Goal: Task Accomplishment & Management: Manage account settings

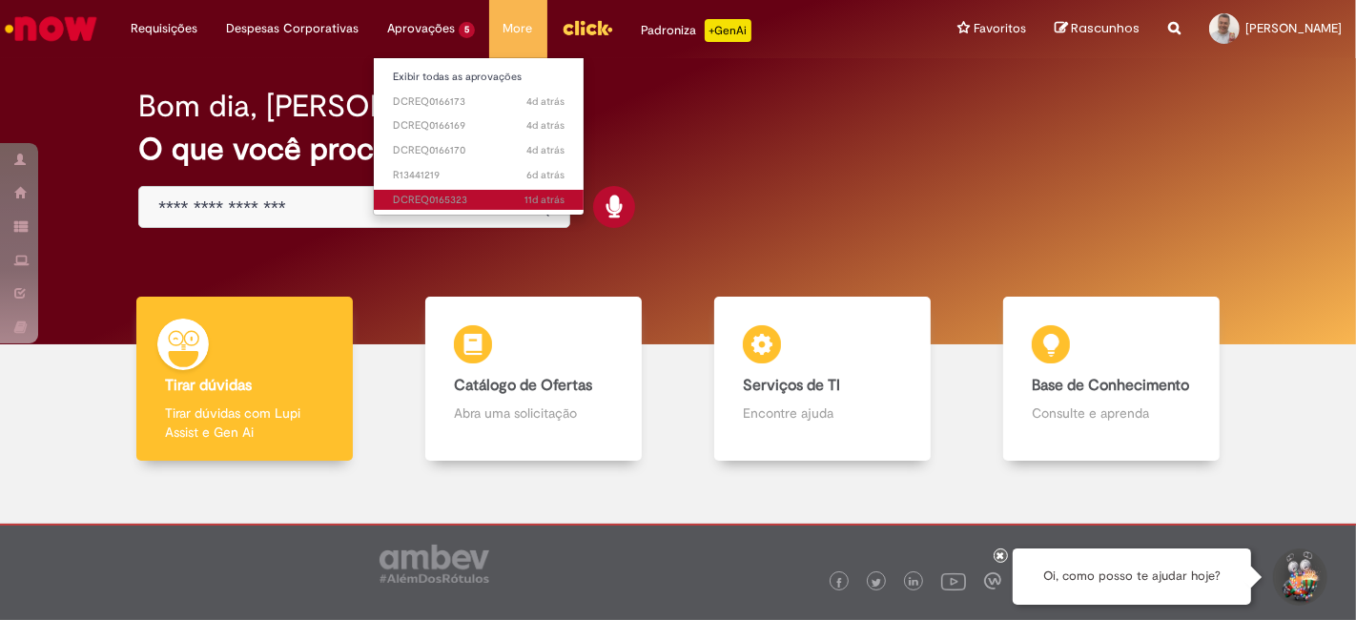
click at [434, 201] on span "11d atrás 11 dias atrás DCREQ0165323" at bounding box center [479, 200] width 172 height 15
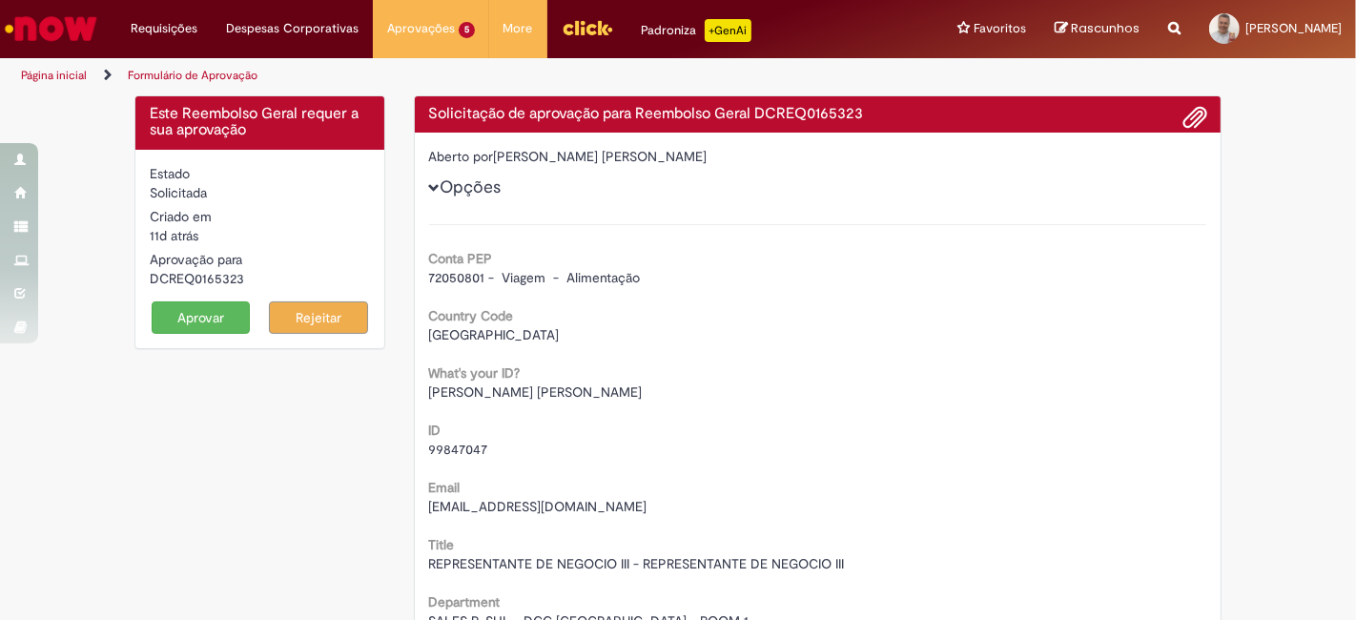
click at [175, 312] on button "Aprovar" at bounding box center [201, 317] width 99 height 32
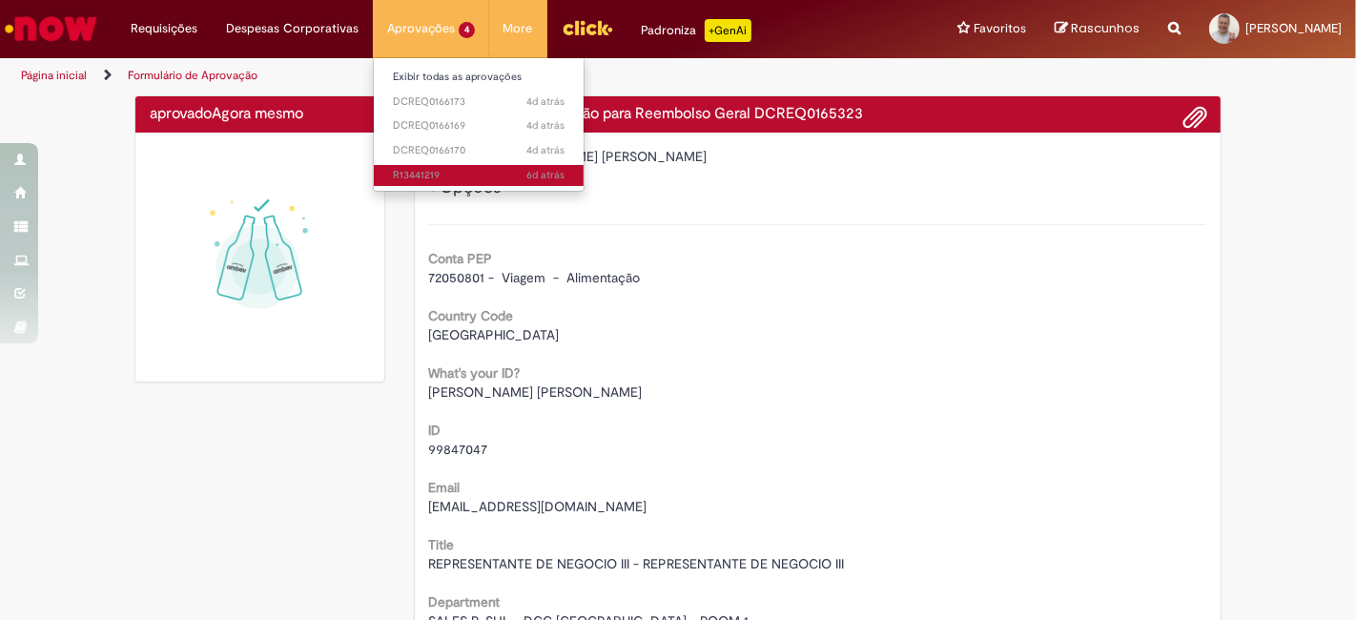
click at [420, 170] on span "6d atrás 6 dias atrás R13441219" at bounding box center [479, 175] width 172 height 15
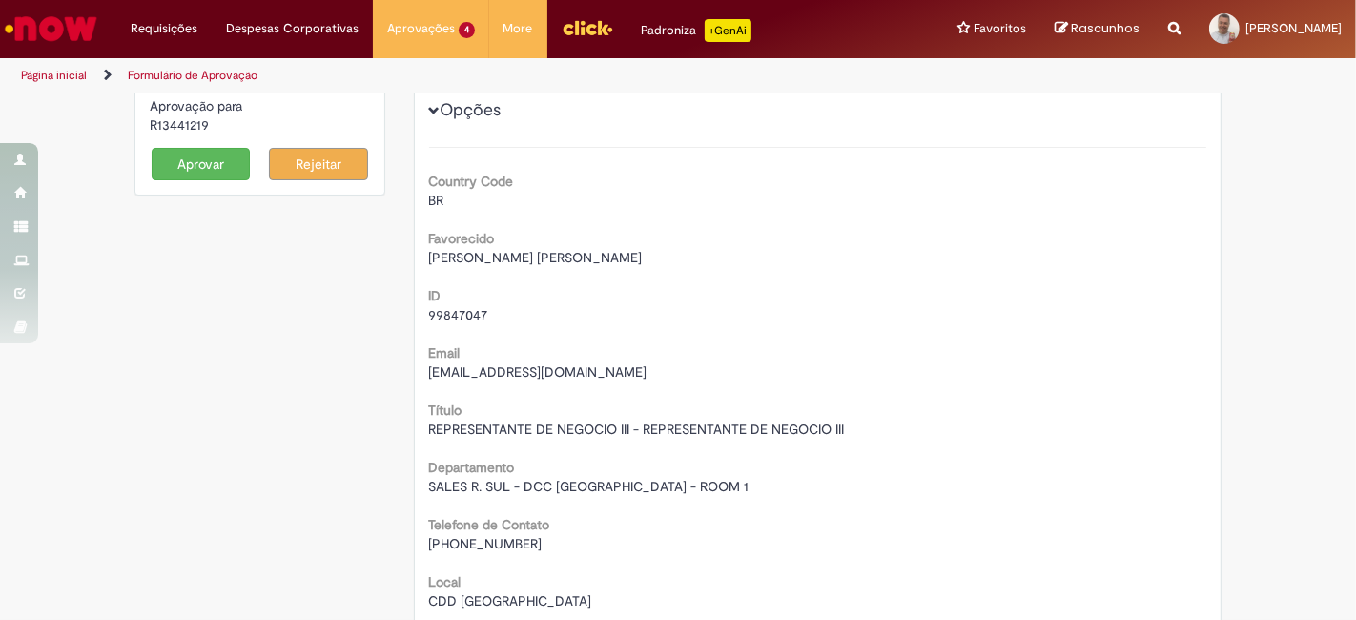
scroll to position [106, 0]
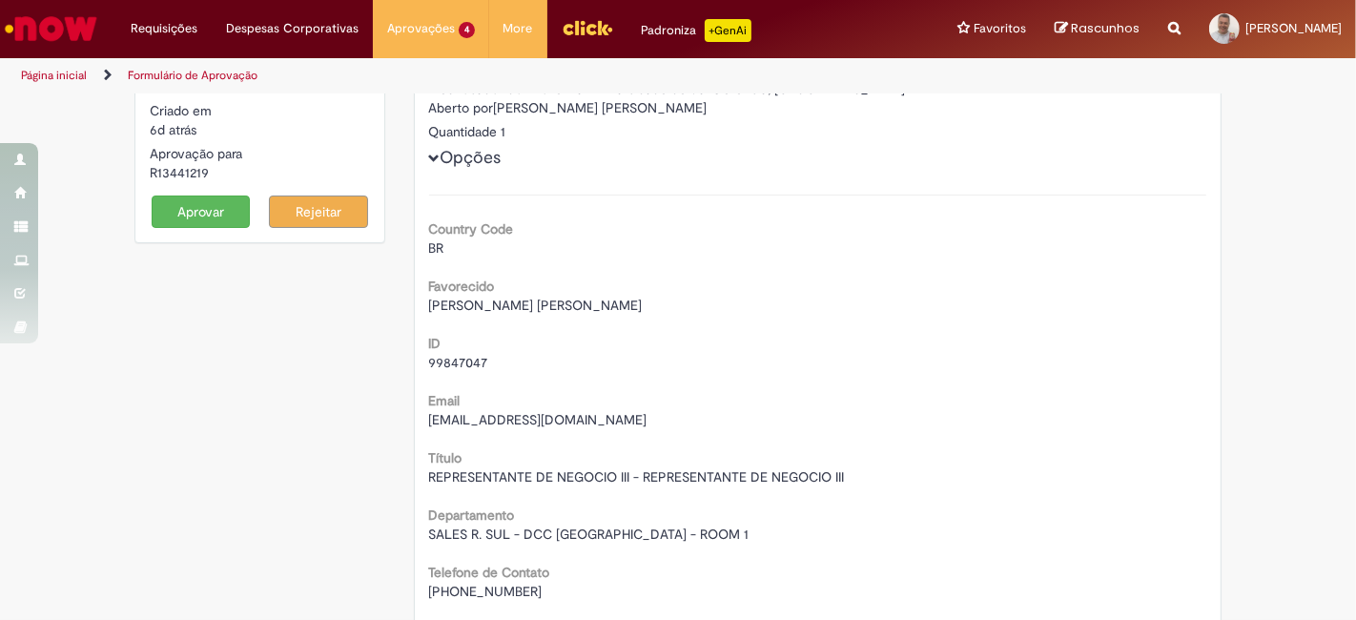
click at [214, 214] on button "Aprovar" at bounding box center [201, 211] width 99 height 32
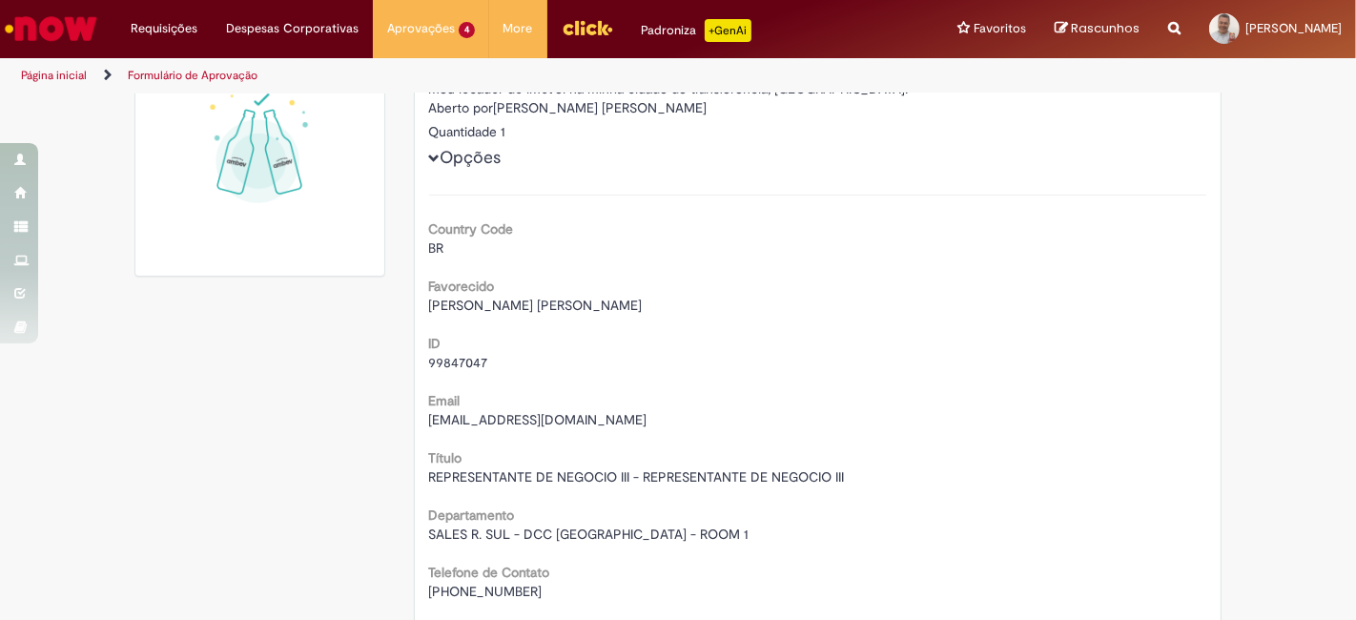
scroll to position [89, 0]
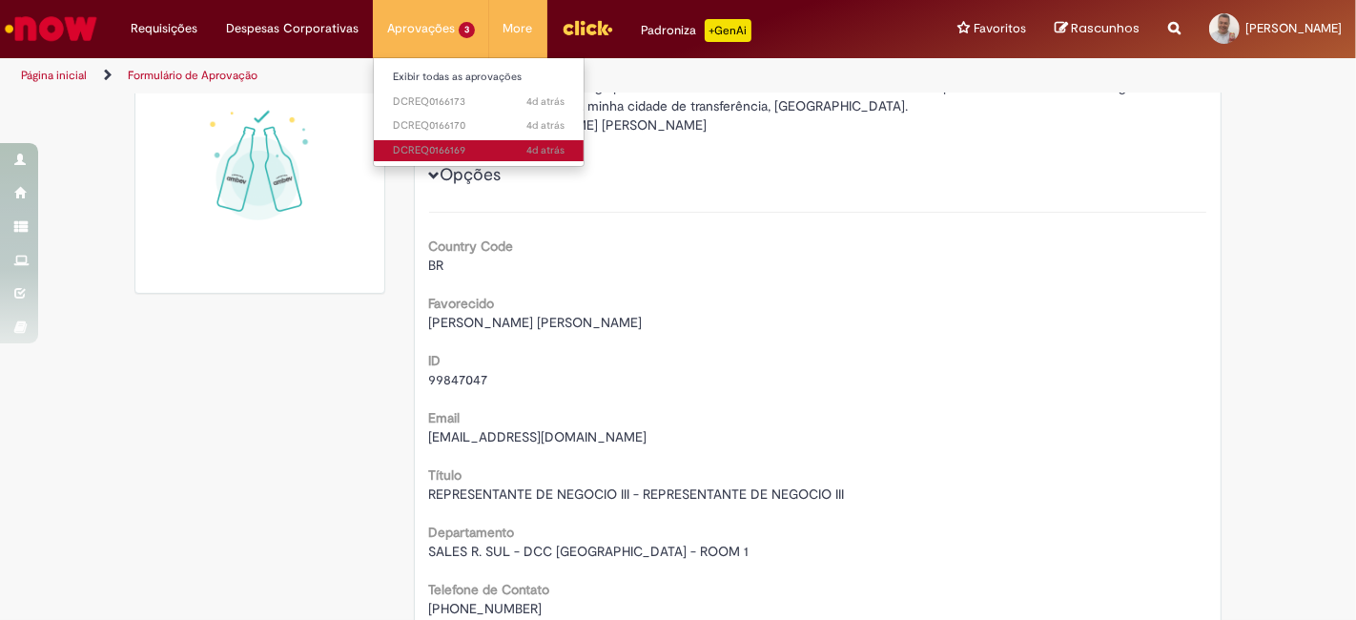
click at [420, 154] on span "4d atrás 4 dias atrás DCREQ0166169" at bounding box center [479, 150] width 172 height 15
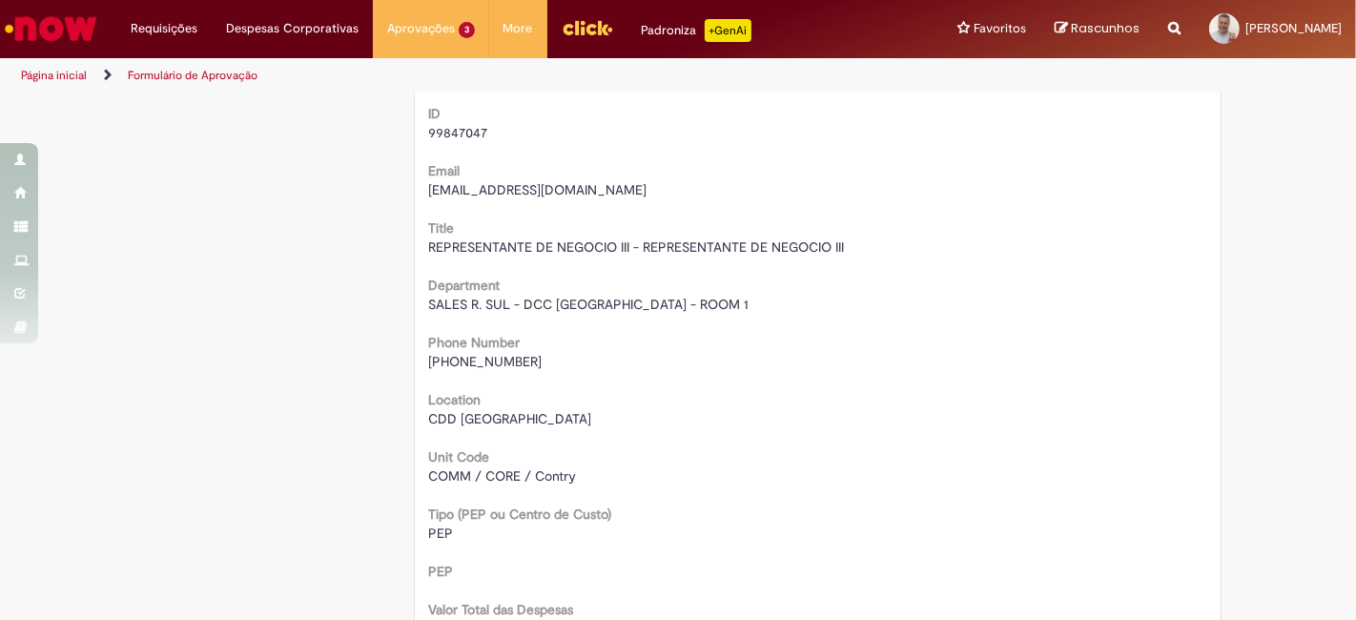
scroll to position [195, 0]
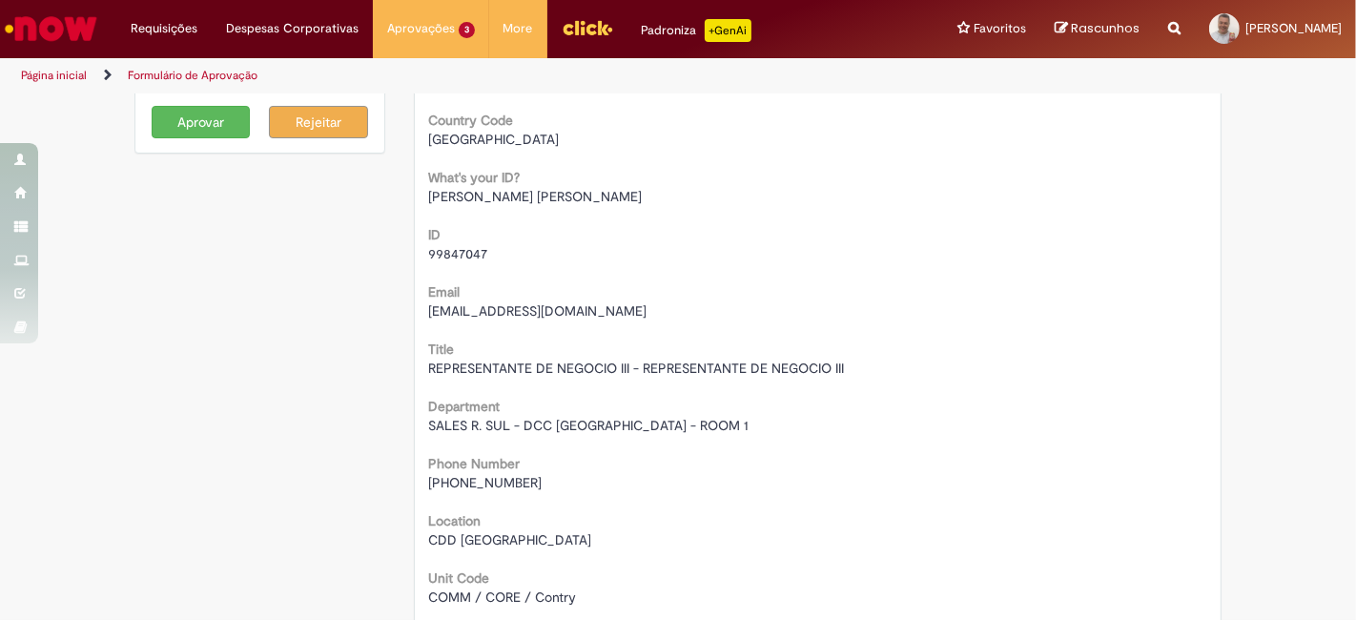
click at [189, 122] on button "Aprovar" at bounding box center [201, 122] width 99 height 32
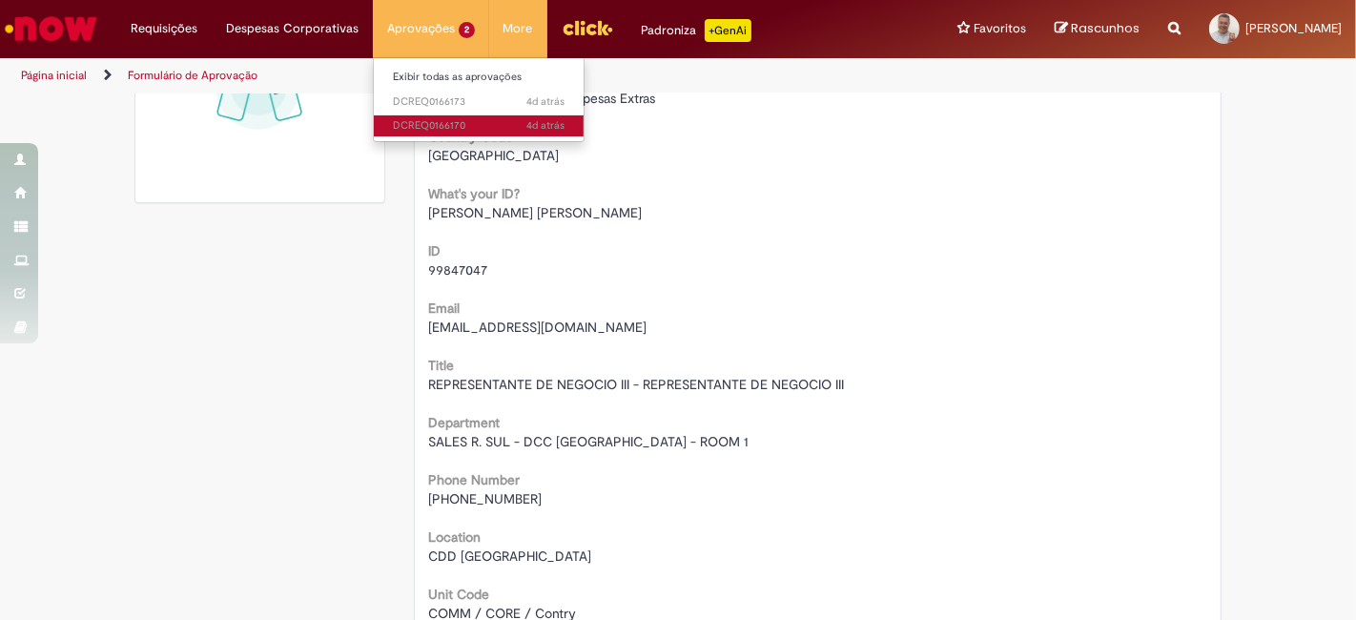
click at [425, 120] on span "4d atrás 4 dias atrás DCREQ0166170" at bounding box center [479, 125] width 172 height 15
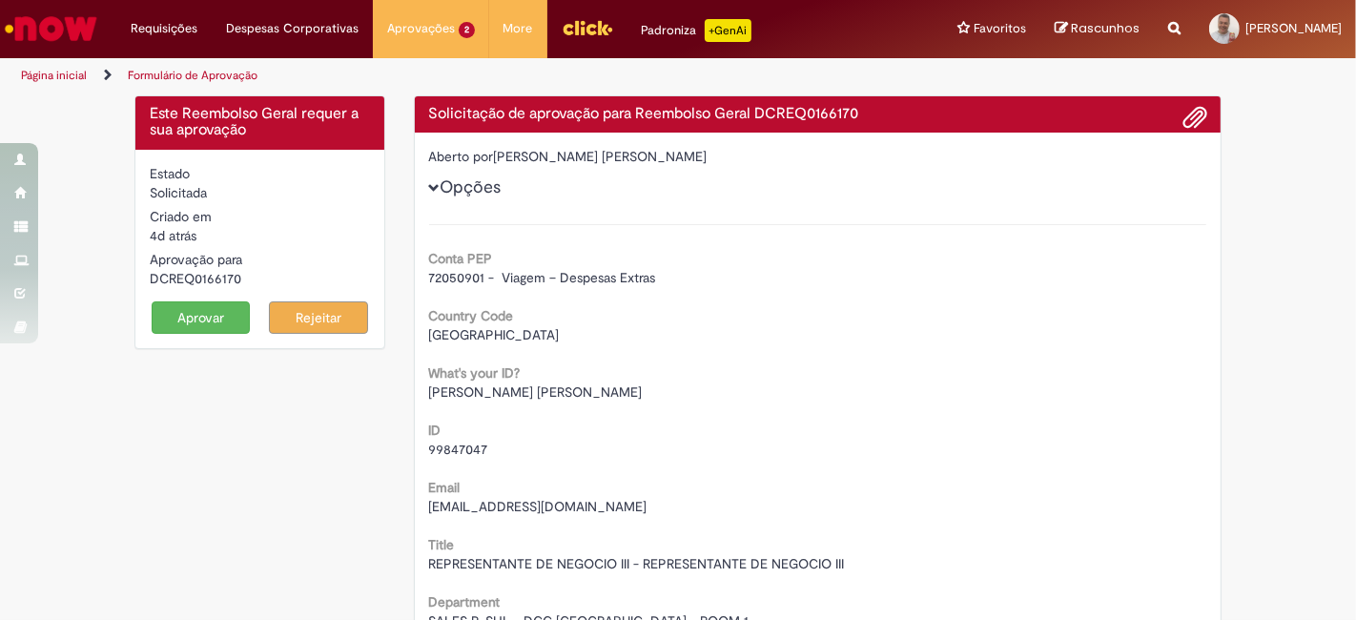
click at [172, 316] on button "Aprovar" at bounding box center [201, 317] width 99 height 32
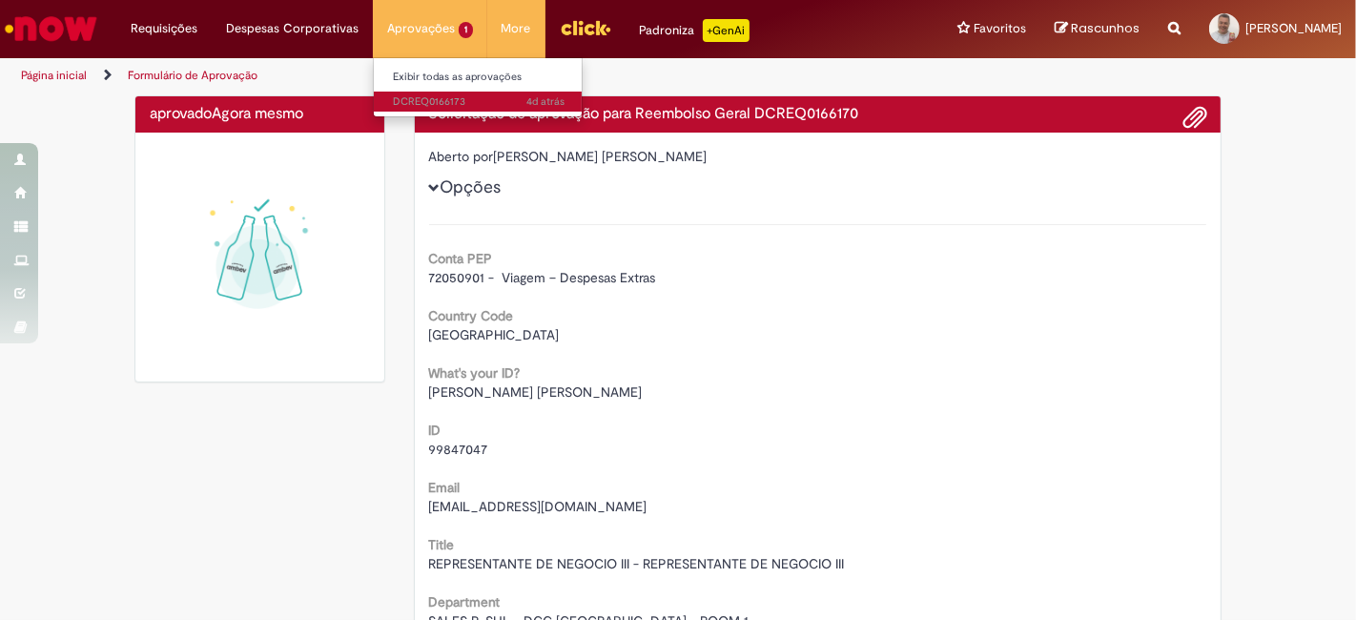
click at [405, 102] on span "4d atrás 4 dias atrás DCREQ0166173" at bounding box center [479, 101] width 172 height 15
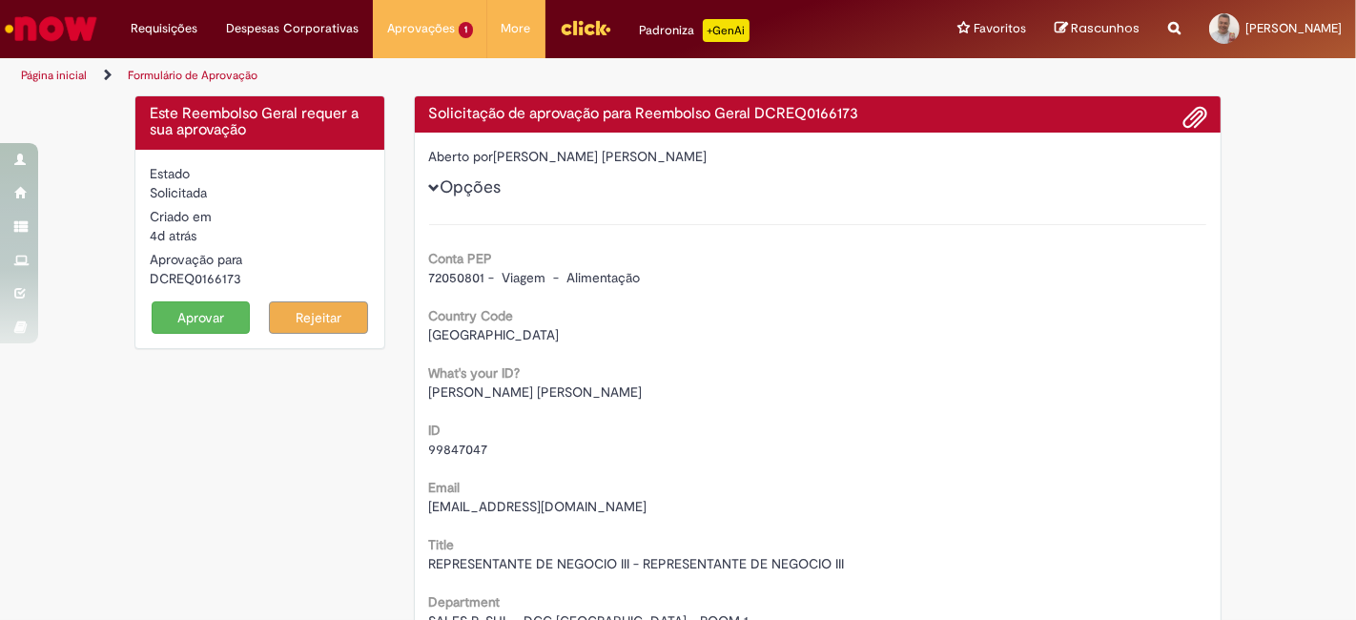
click at [179, 318] on button "Aprovar" at bounding box center [201, 317] width 99 height 32
